Goal: Task Accomplishment & Management: Manage account settings

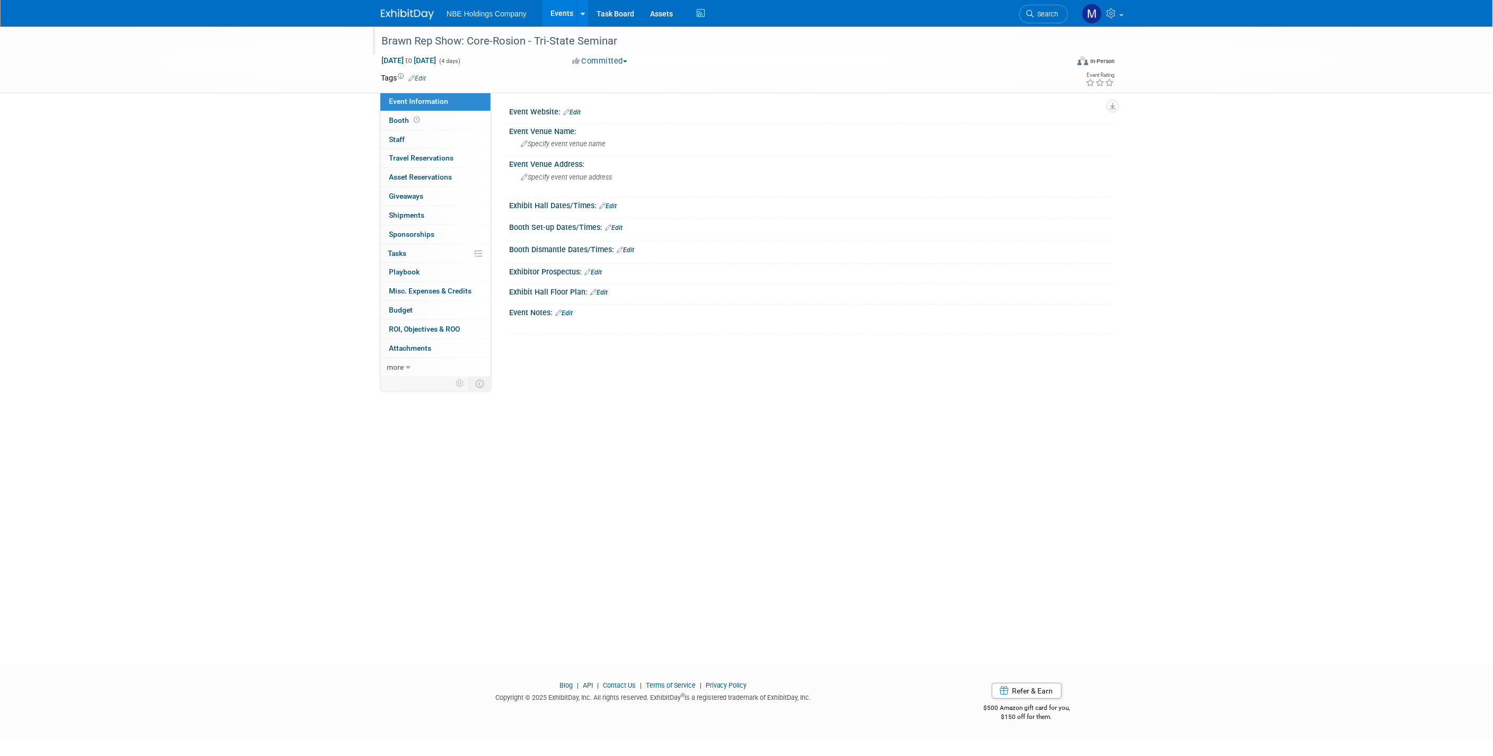
click at [561, 28] on div at bounding box center [719, 30] width 682 height 9
click at [560, 20] on link "Events" at bounding box center [561, 13] width 39 height 26
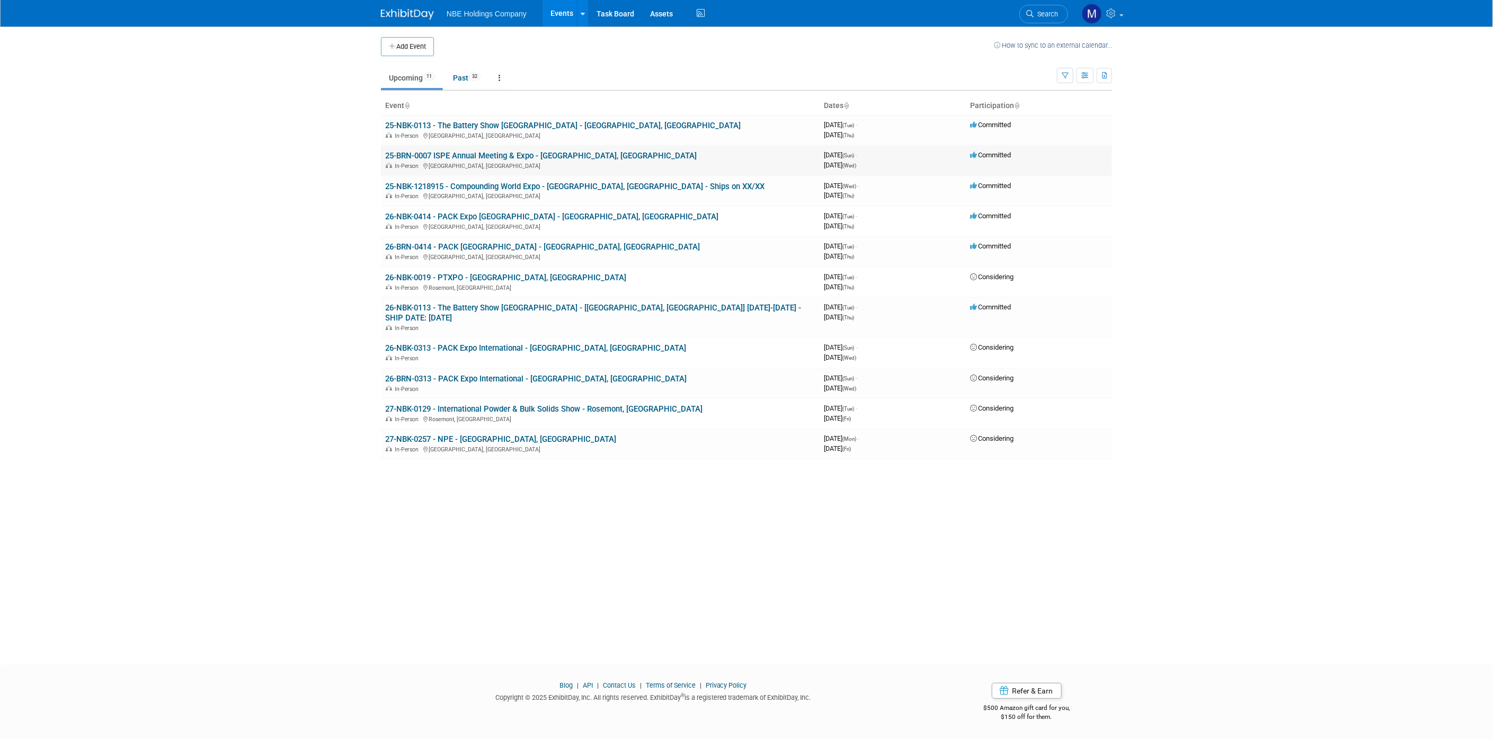
click at [502, 151] on link "25-BRN-0007 ISPE Annual Meeting & Expo - [GEOGRAPHIC_DATA], [GEOGRAPHIC_DATA]" at bounding box center [540, 156] width 311 height 10
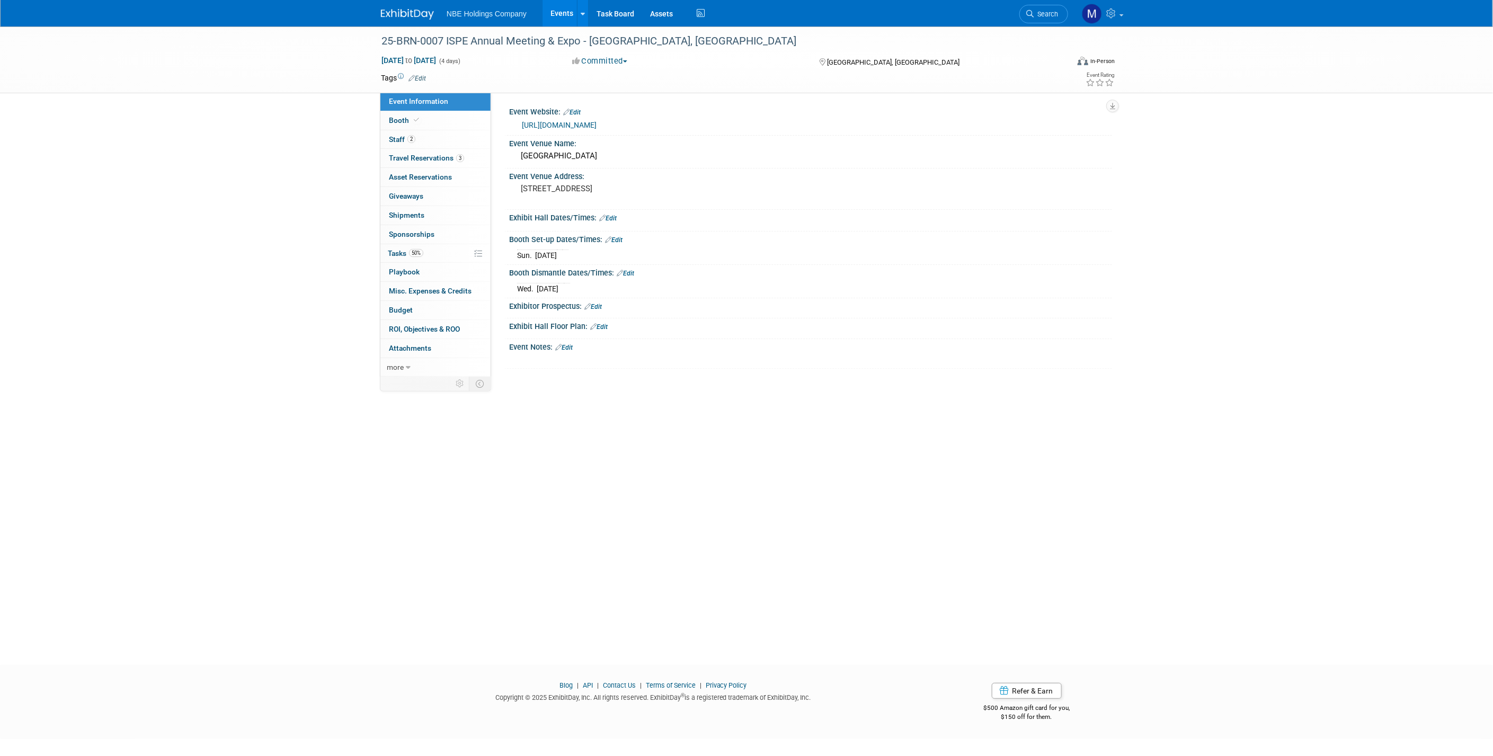
click at [596, 124] on link "https://ispe.org/conferences/2025-annual-meeting-expo" at bounding box center [559, 125] width 75 height 8
click at [392, 120] on span "Booth" at bounding box center [405, 120] width 32 height 8
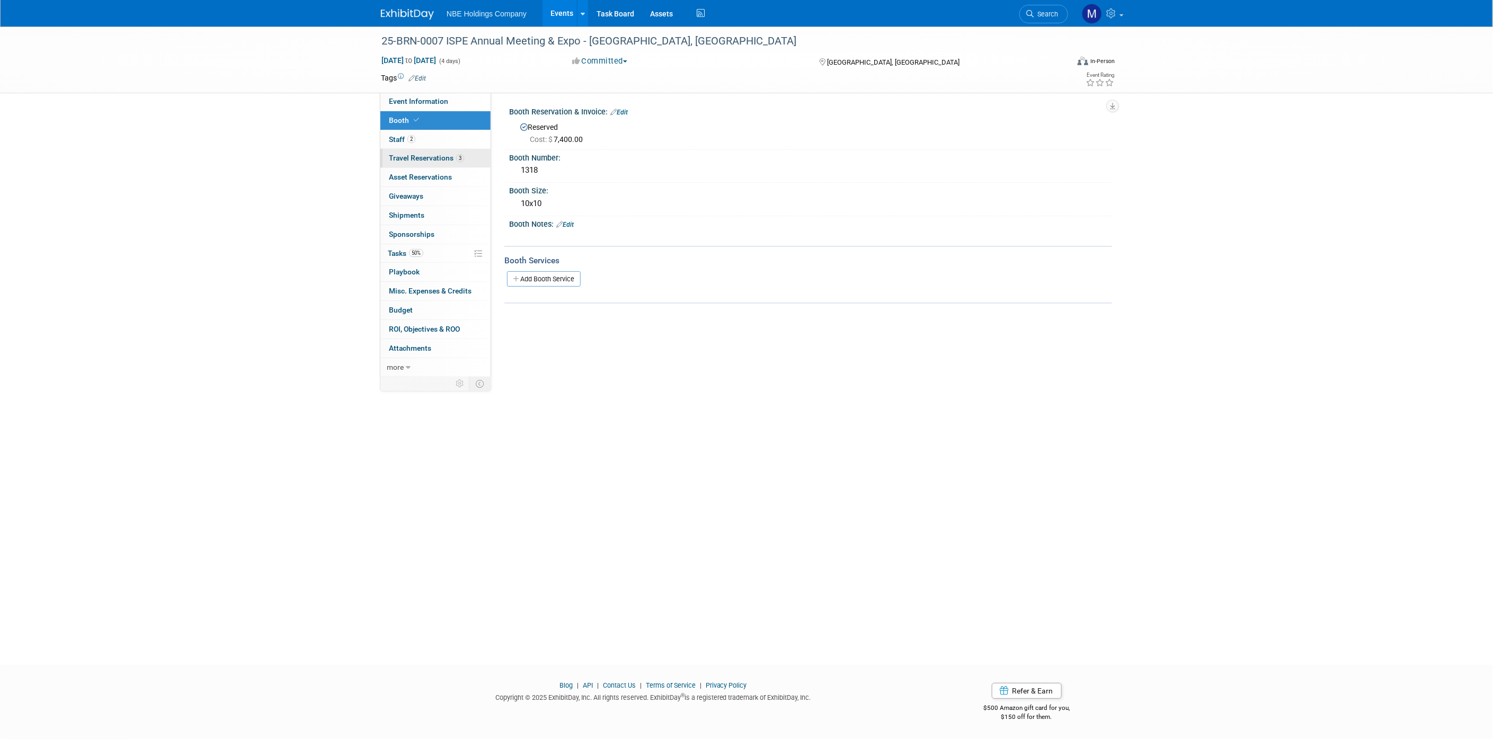
click at [405, 153] on link "3 Travel Reservations 3" at bounding box center [435, 158] width 110 height 19
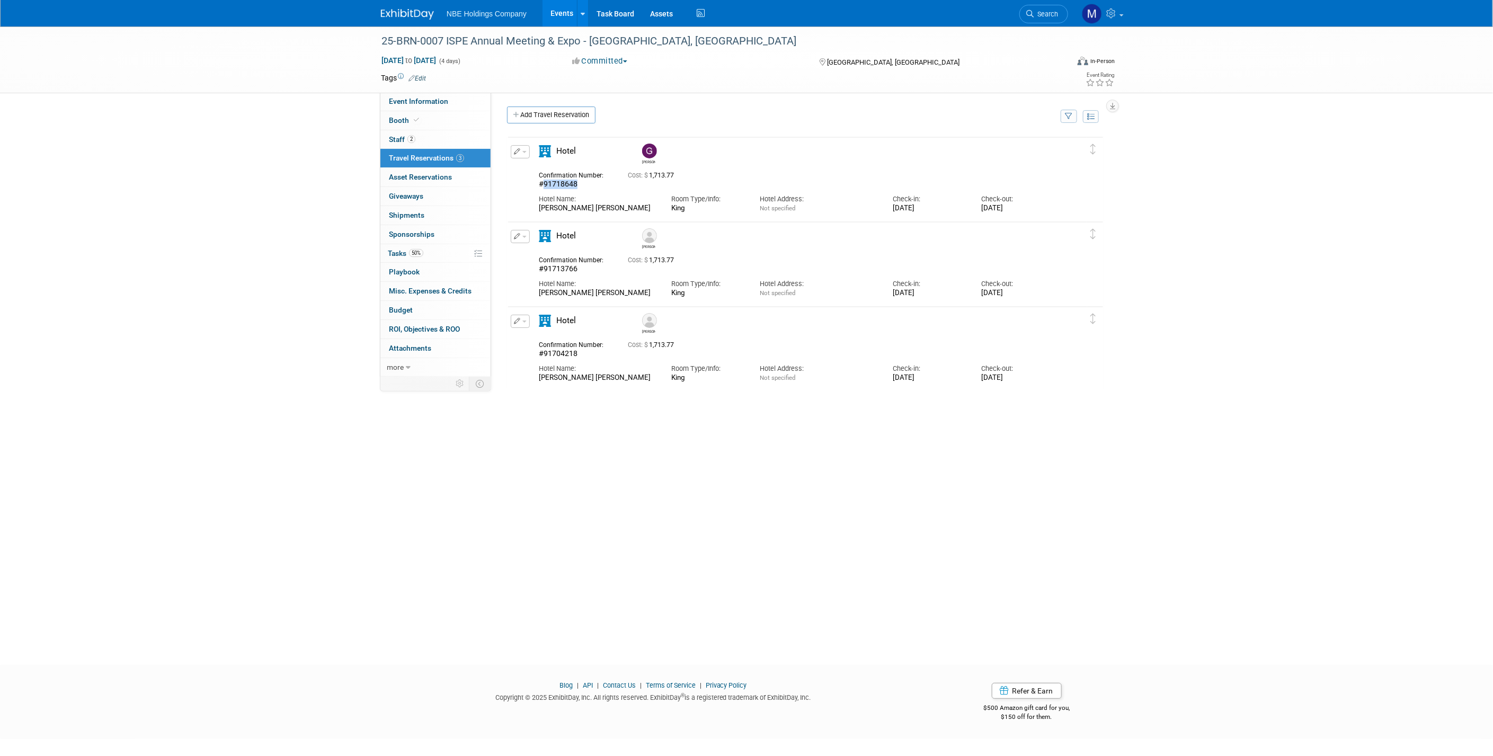
drag, startPoint x: 578, startPoint y: 184, endPoint x: 542, endPoint y: 182, distance: 36.1
click at [542, 182] on div "#91718648" at bounding box center [575, 185] width 73 height 10
copy span "91718648"
click at [698, 481] on div "25-BRN-0007 ISPE Annual Meeting & Expo - Charlotte, NC Oct 26, 2025 to Oct 29, …" at bounding box center [746, 335] width 1493 height 619
click at [755, 169] on div "Cost: $ 1,713.77" at bounding box center [819, 173] width 382 height 11
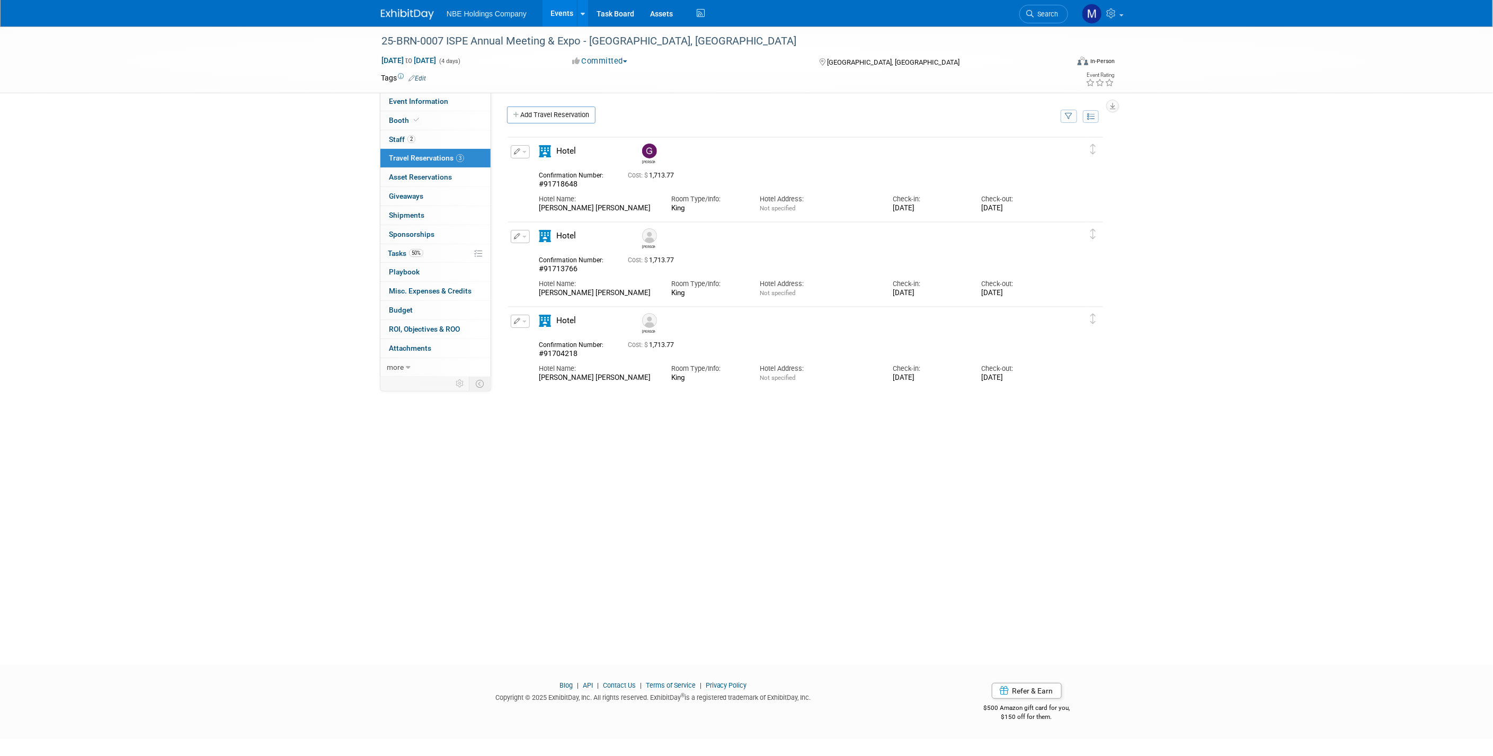
click at [523, 153] on button "button" at bounding box center [520, 151] width 19 height 13
click at [554, 184] on span "Delete Reservation" at bounding box center [563, 187] width 66 height 8
click at [644, 192] on link "Yes" at bounding box center [639, 196] width 31 height 17
click at [765, 315] on div "Angela Steve" at bounding box center [805, 295] width 597 height 318
drag, startPoint x: 585, startPoint y: 184, endPoint x: 542, endPoint y: 184, distance: 43.4
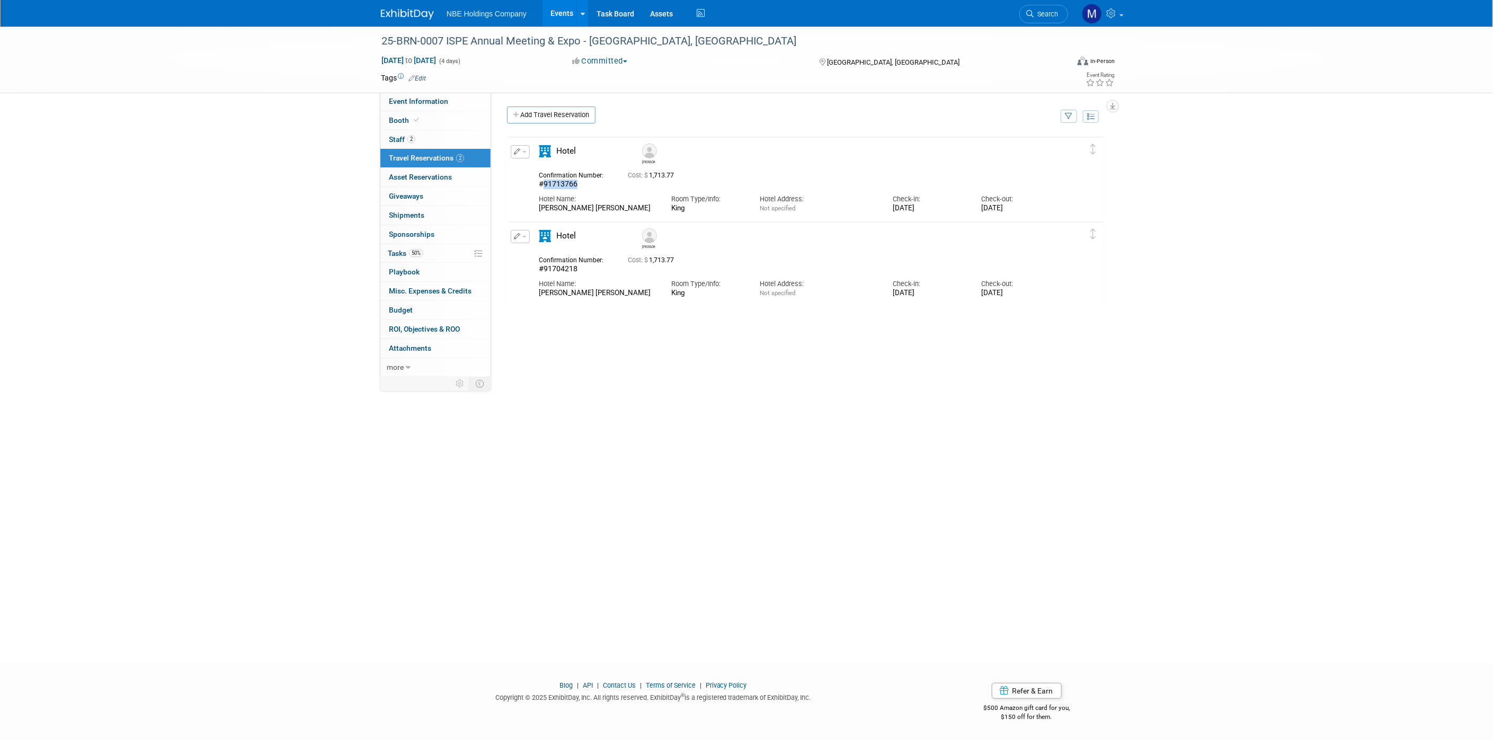
click at [542, 184] on div "#91713766" at bounding box center [575, 185] width 73 height 10
copy span "91713766"
drag, startPoint x: 568, startPoint y: 269, endPoint x: 541, endPoint y: 268, distance: 27.0
click at [541, 268] on div "#91704218" at bounding box center [575, 269] width 73 height 10
copy span "91704218"
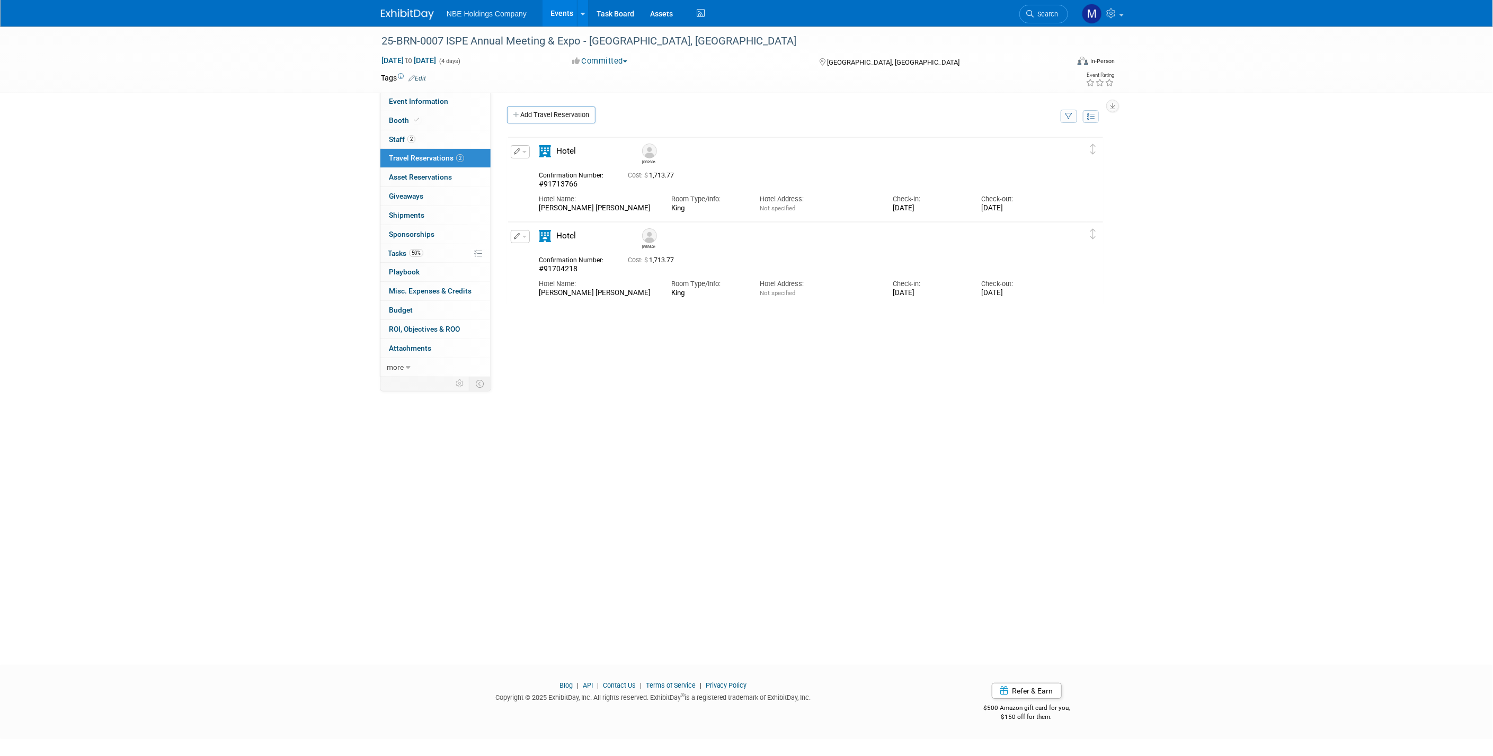
click at [587, 184] on div "#91713766" at bounding box center [575, 185] width 73 height 10
drag, startPoint x: 582, startPoint y: 181, endPoint x: 541, endPoint y: 181, distance: 40.3
click at [541, 181] on div "#91713766" at bounding box center [575, 185] width 73 height 10
copy span "91713766"
click at [429, 106] on link "Event Information" at bounding box center [435, 101] width 110 height 19
